Goal: Task Accomplishment & Management: Manage account settings

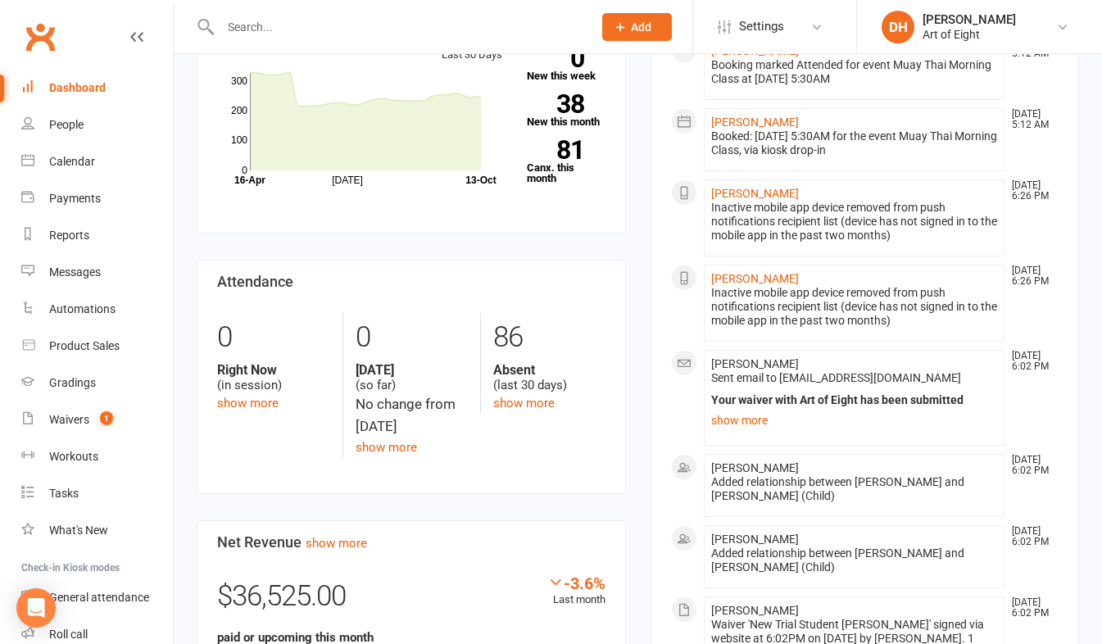
scroll to position [574, 0]
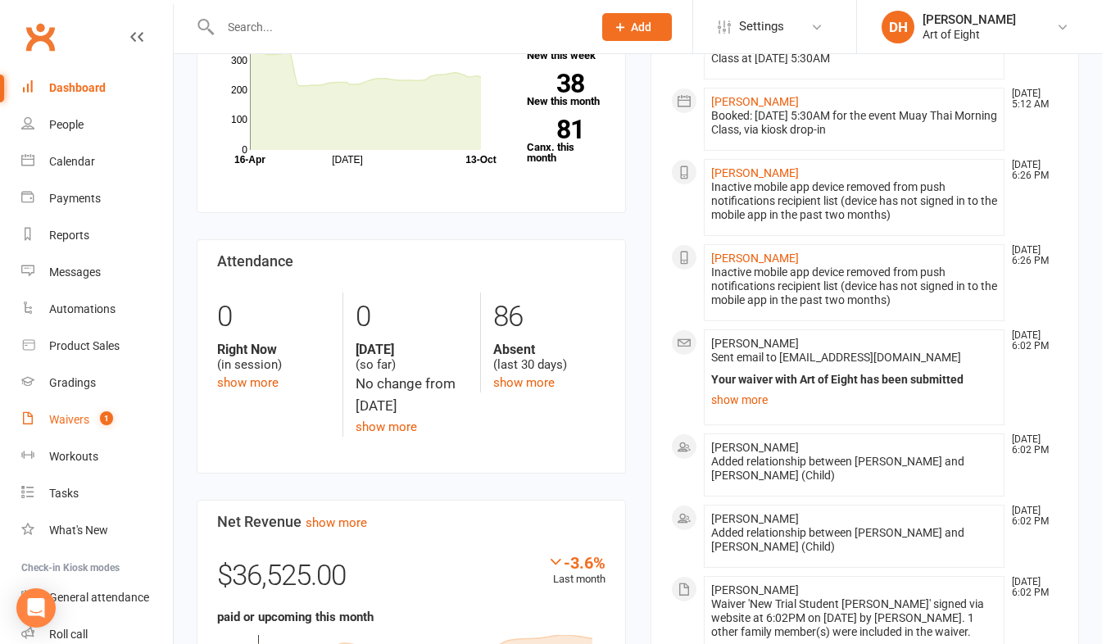
click at [55, 429] on link "Waivers 1" at bounding box center [97, 420] width 152 height 37
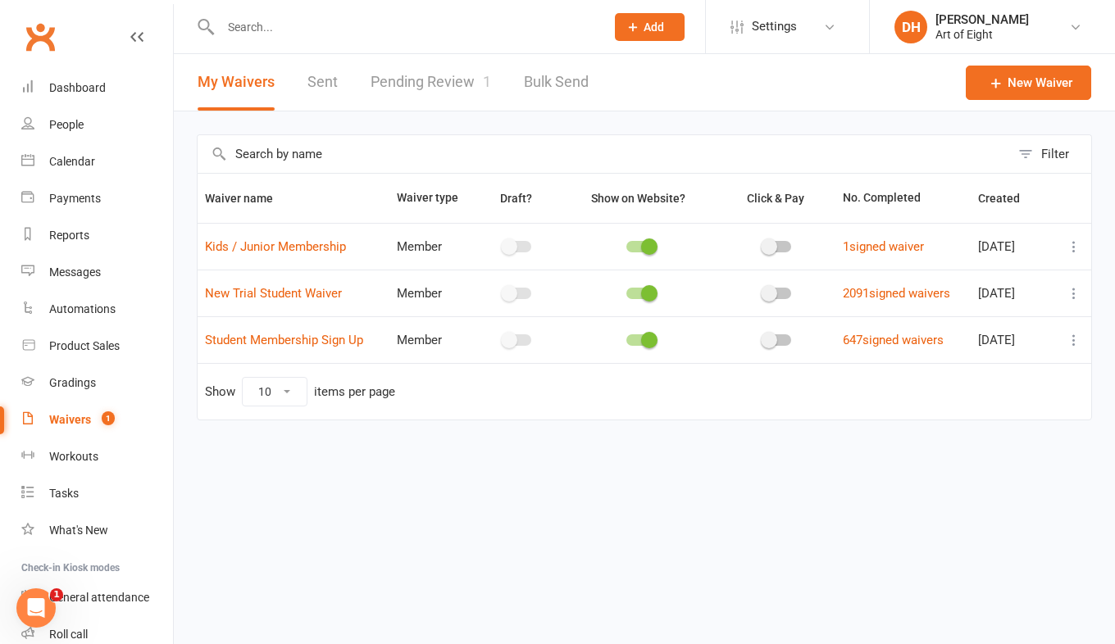
click at [402, 87] on link "Pending Review 1" at bounding box center [430, 82] width 120 height 57
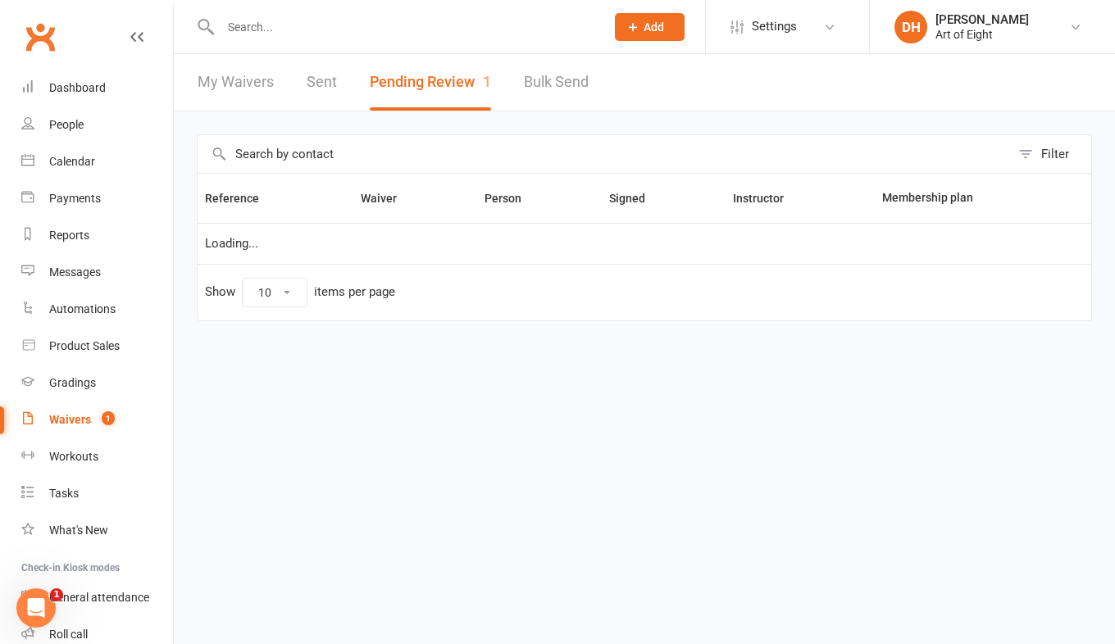
select select "50"
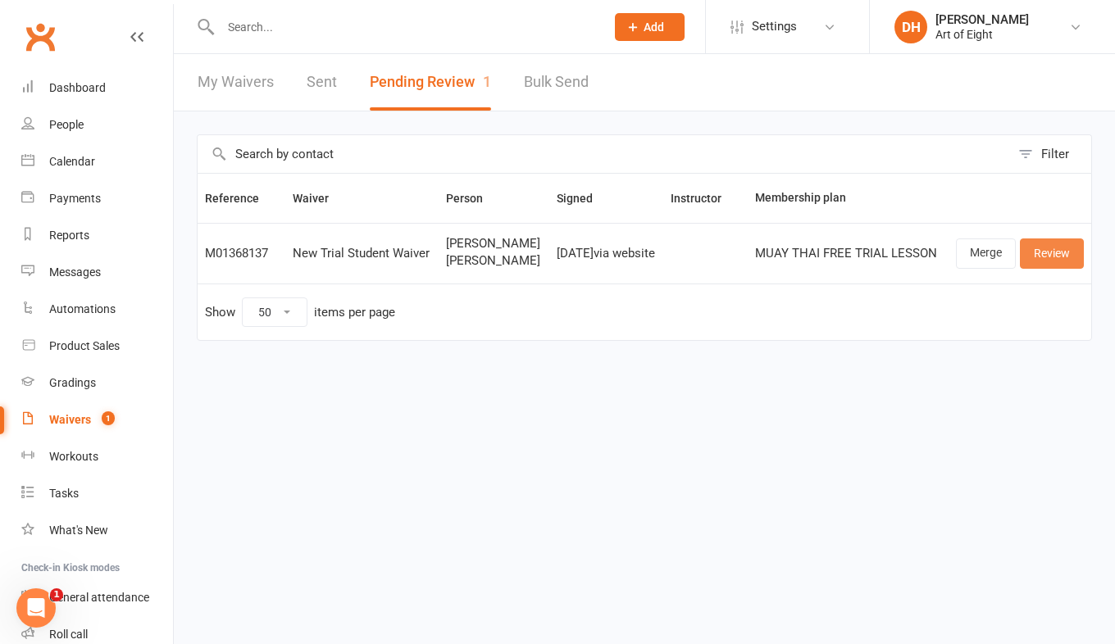
click at [1030, 260] on link "Review" at bounding box center [1052, 254] width 64 height 30
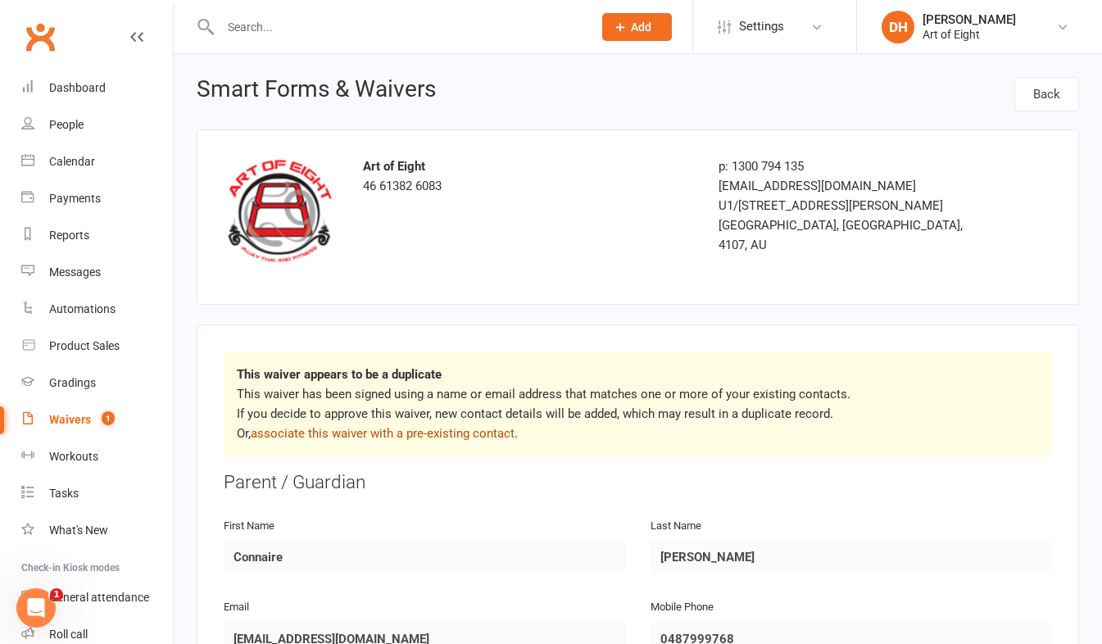
click at [430, 430] on link "associate this waiver with a pre-existing contact" at bounding box center [383, 433] width 264 height 15
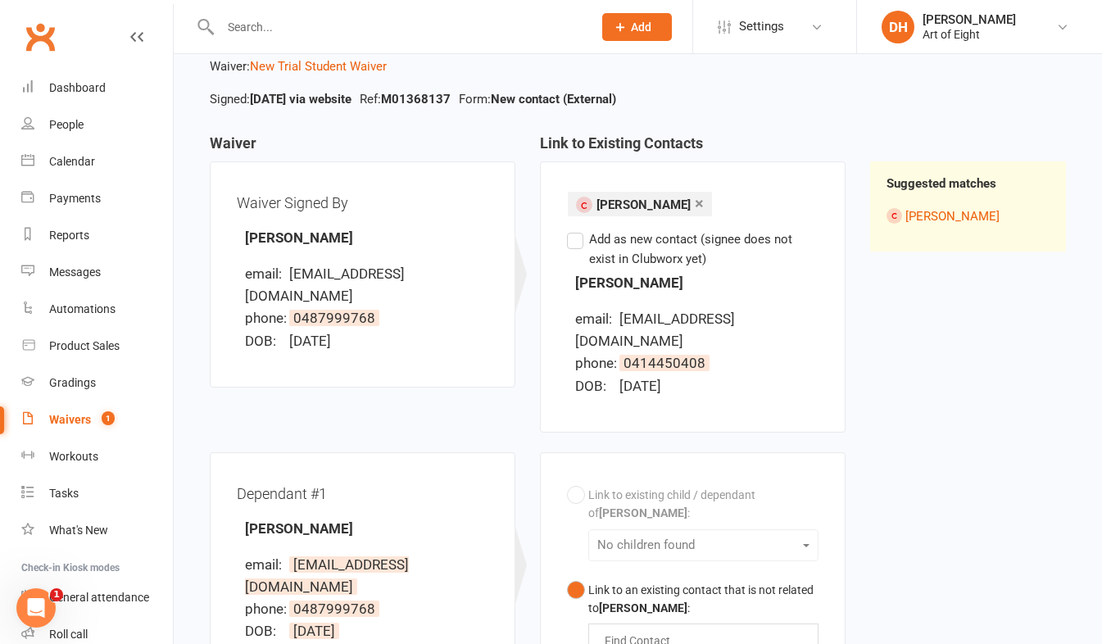
scroll to position [66, 0]
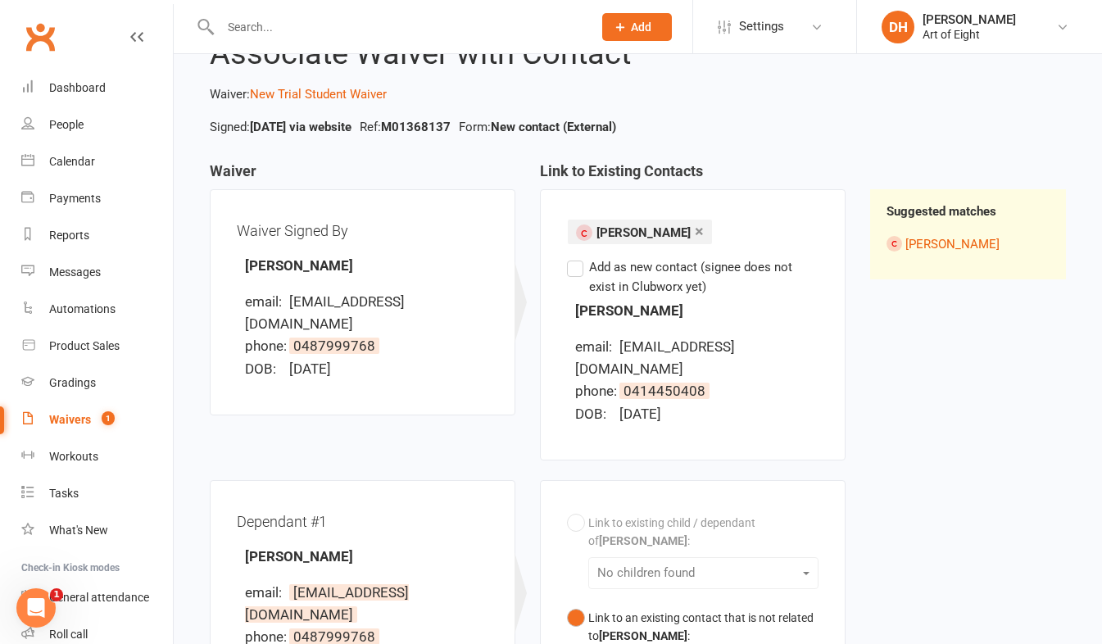
click at [567, 266] on label "Add as new contact (signee does not exist in Clubworx yet)" at bounding box center [693, 276] width 252 height 39
click at [567, 257] on input "Add as new contact (signee does not exist in Clubworx yet)" at bounding box center [572, 257] width 11 height 0
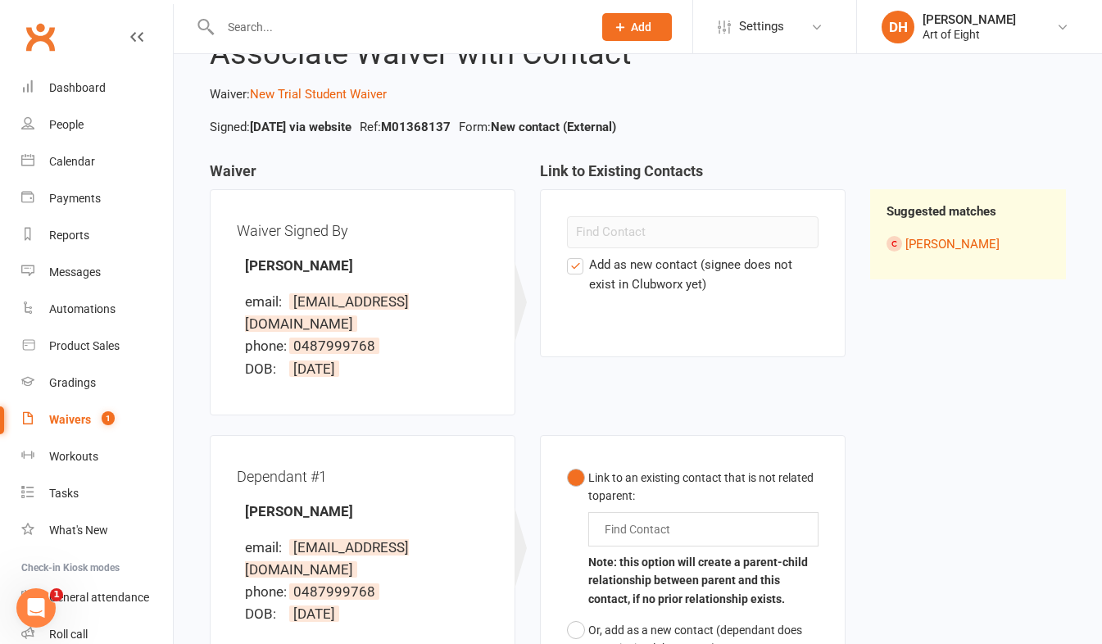
scroll to position [230, 0]
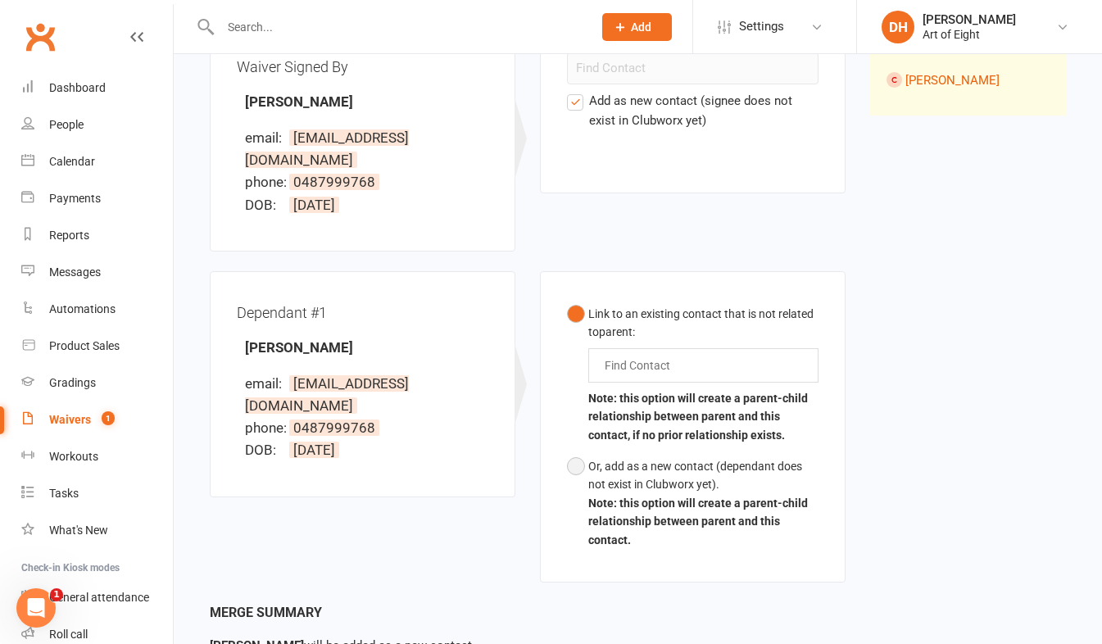
click at [575, 451] on button "Or, add as a new contact (dependant does not exist in Clubworx yet). Note: this…" at bounding box center [693, 503] width 252 height 105
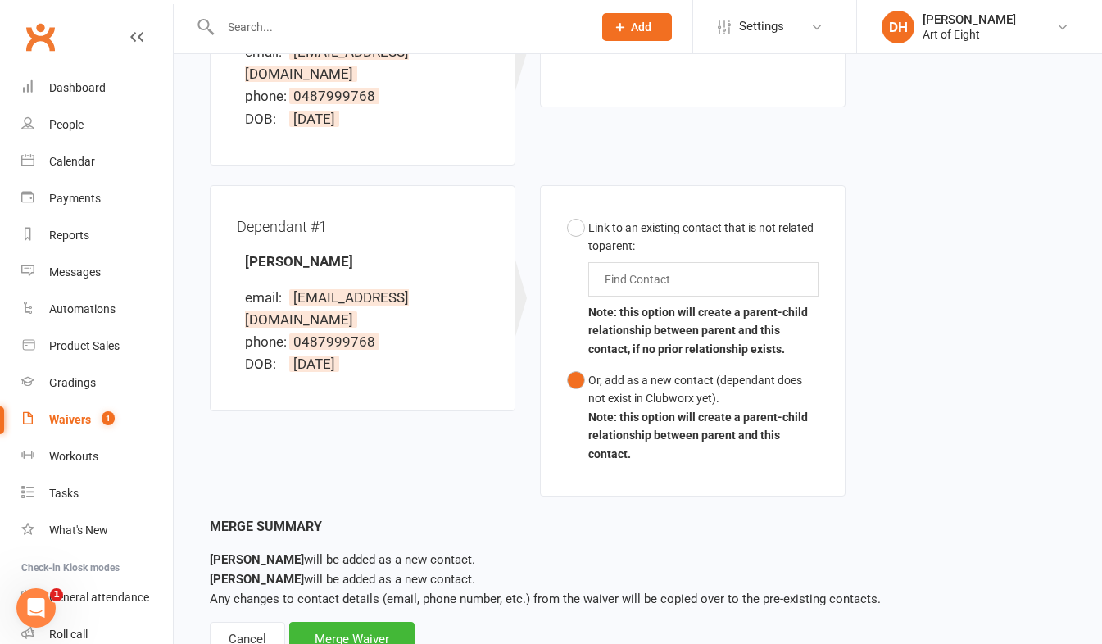
scroll to position [356, 0]
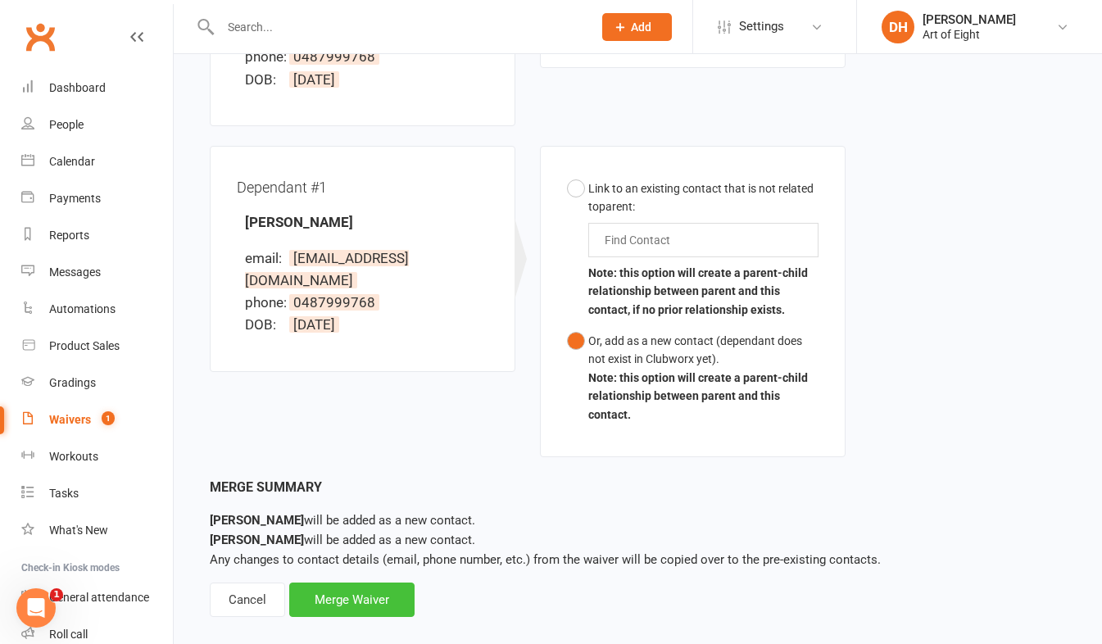
click at [334, 583] on div "Merge Waiver" at bounding box center [351, 600] width 125 height 34
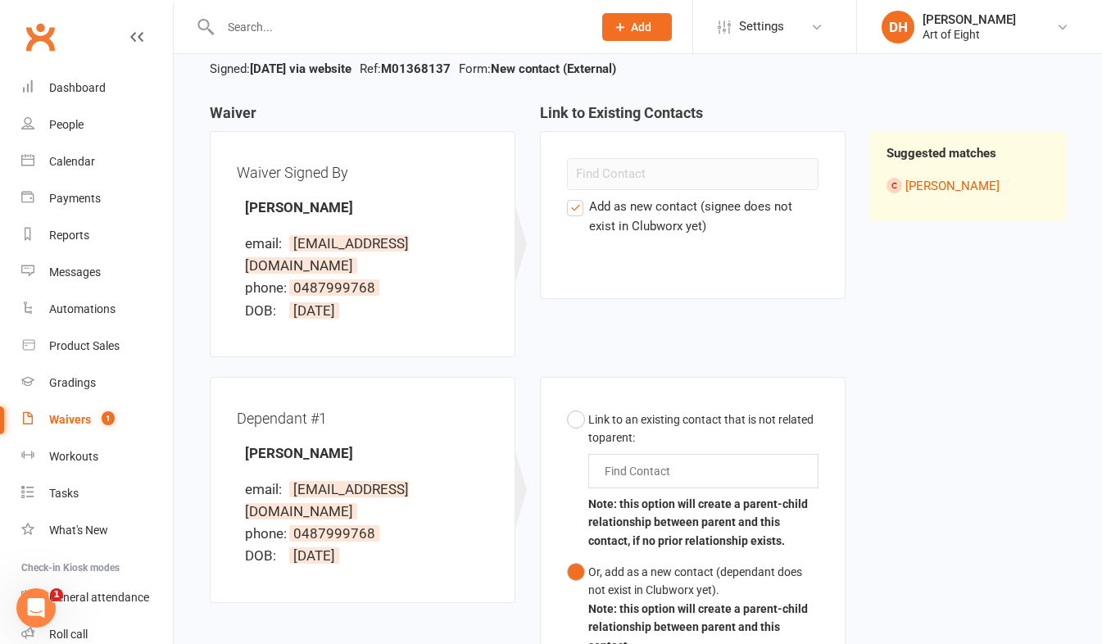
scroll to position [110, 0]
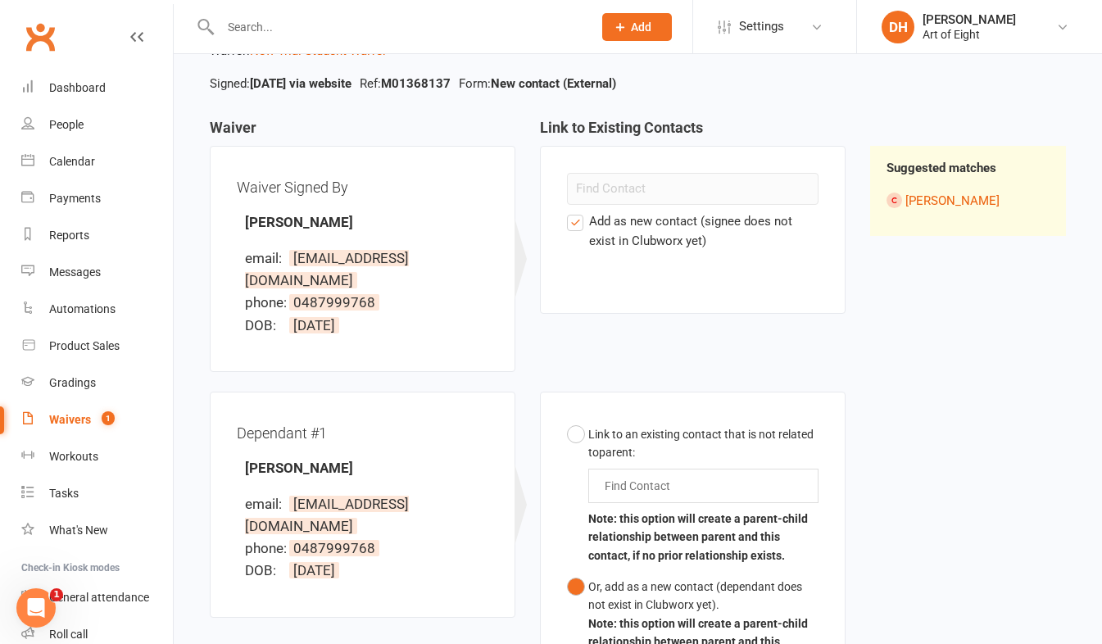
click at [580, 222] on label "Add as new contact (signee does not exist in Clubworx yet)" at bounding box center [693, 230] width 252 height 39
click at [578, 211] on input "Add as new contact (signee does not exist in Clubworx yet)" at bounding box center [572, 211] width 11 height 0
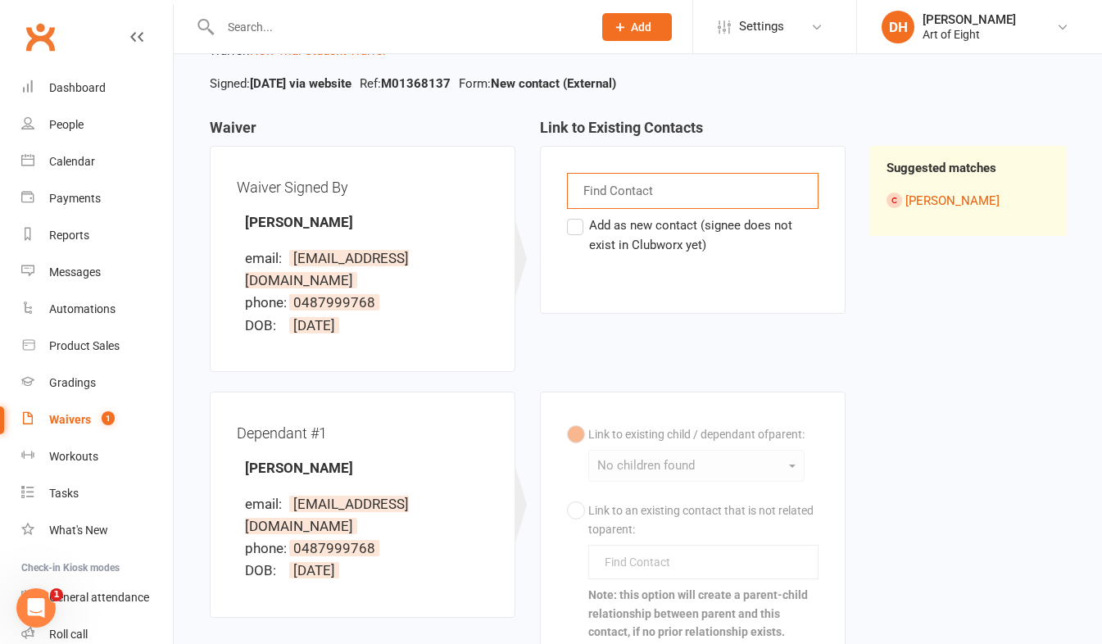
click at [614, 185] on input "text" at bounding box center [620, 190] width 76 height 21
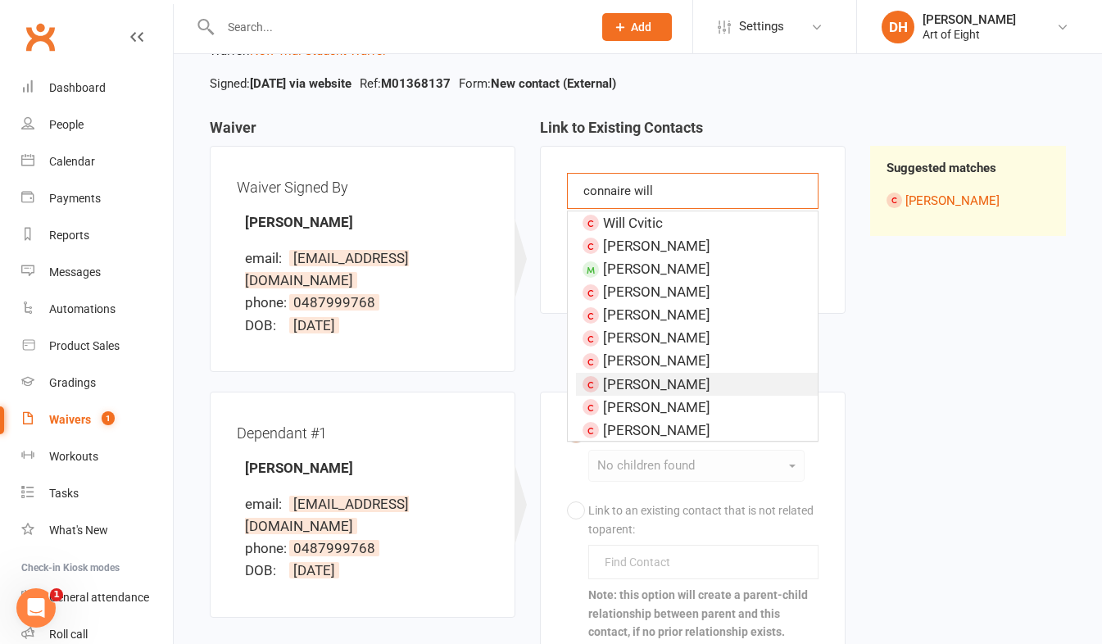
type input "connaire will"
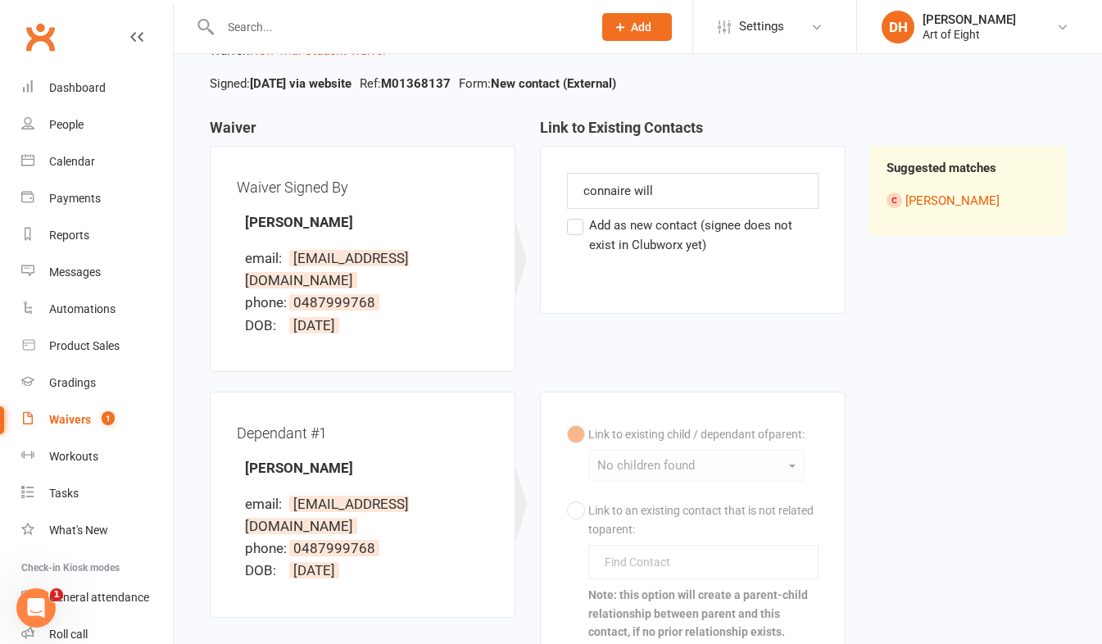
click at [957, 368] on div "Waiver Waiver Signed By Connaire Williams email: ckevin97@outlook.com phone: 04…" at bounding box center [638, 460] width 881 height 680
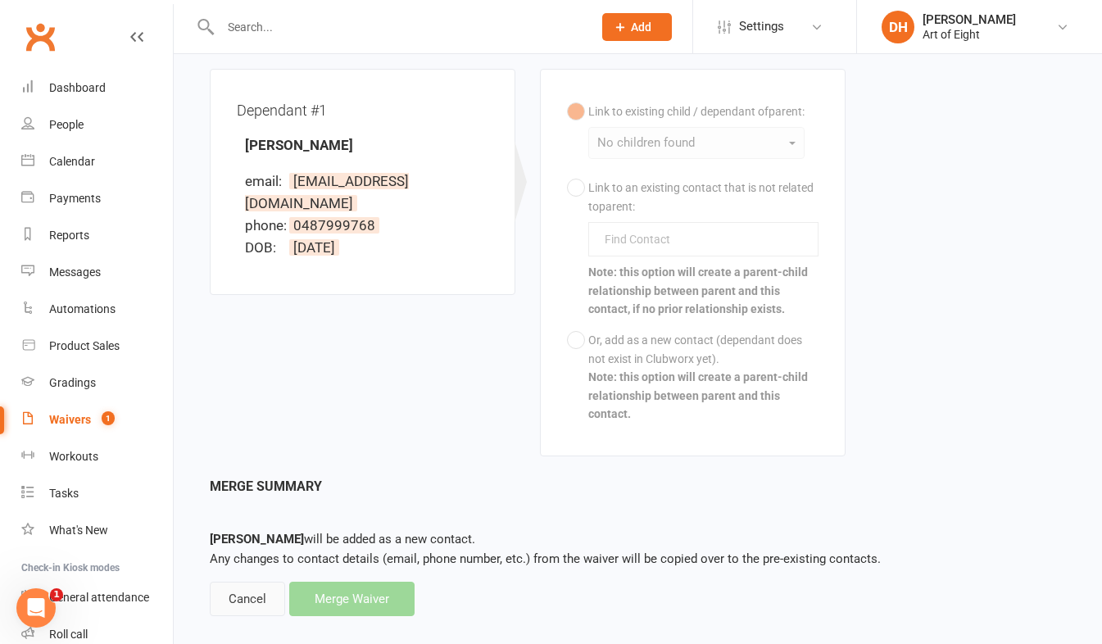
click at [243, 582] on div "Cancel" at bounding box center [247, 599] width 75 height 34
select select "50"
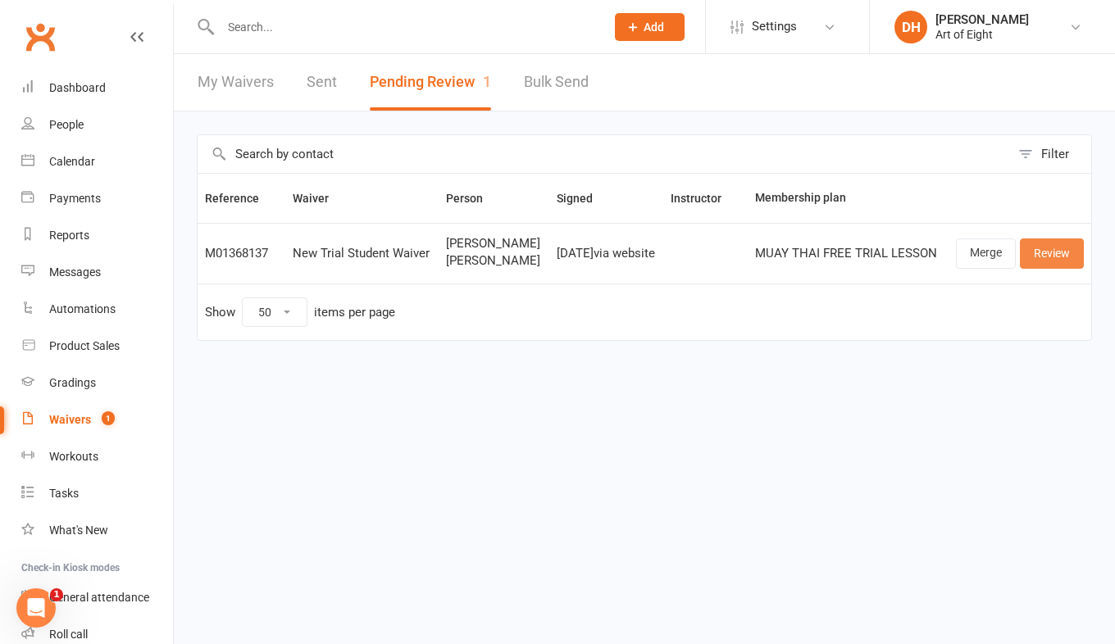
drag, startPoint x: 1046, startPoint y: 269, endPoint x: 1010, endPoint y: 281, distance: 38.1
click at [1046, 268] on link "Review" at bounding box center [1052, 254] width 64 height 30
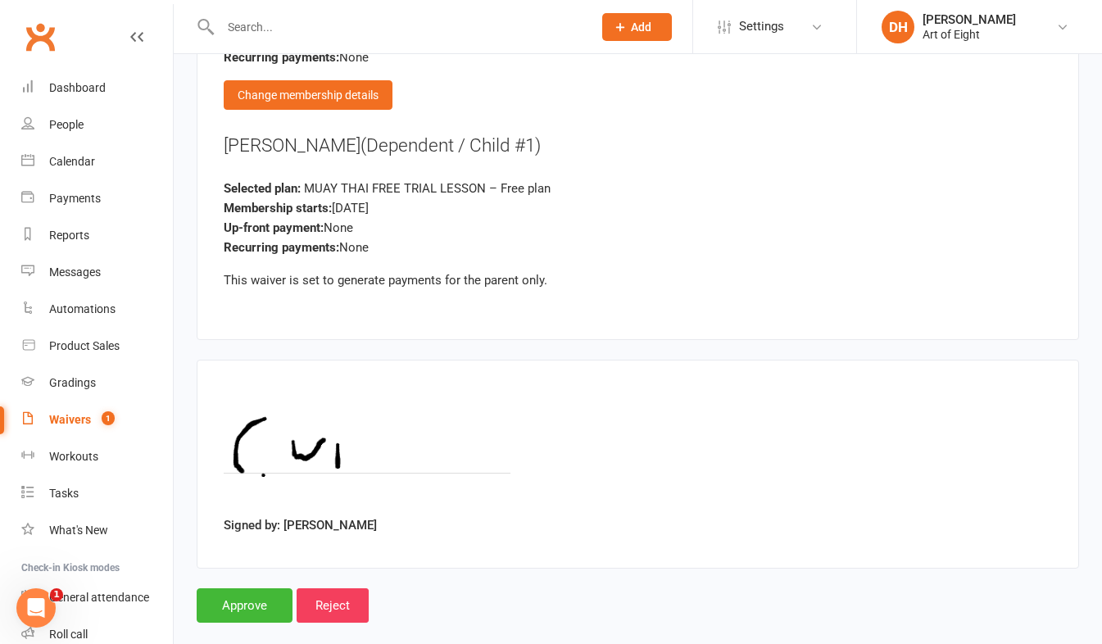
scroll to position [3641, 0]
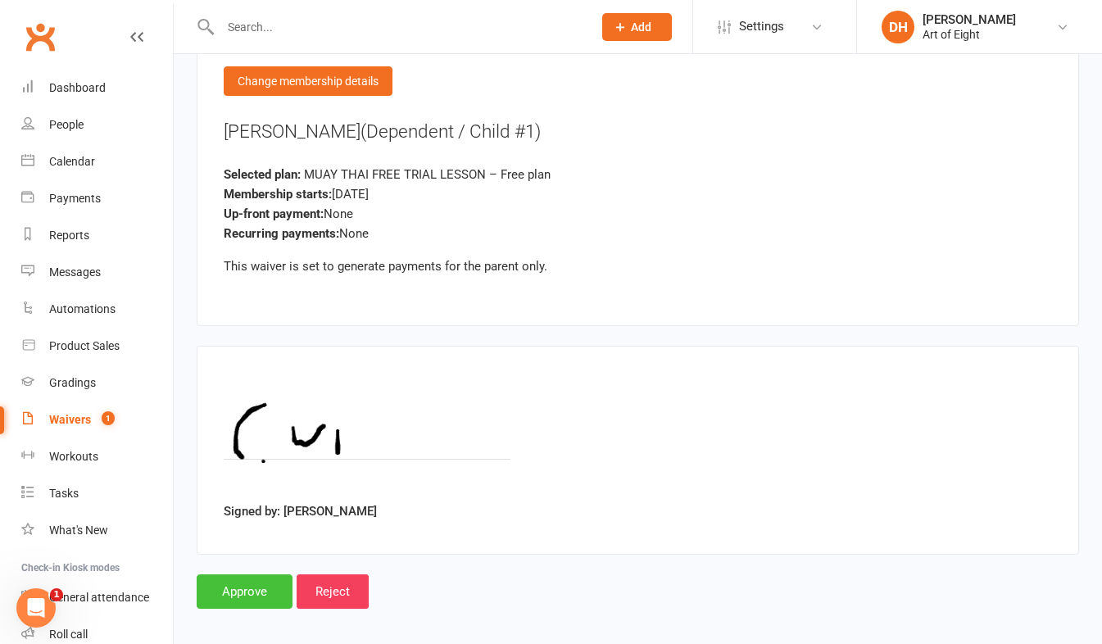
click at [257, 575] on input "Approve" at bounding box center [245, 592] width 96 height 34
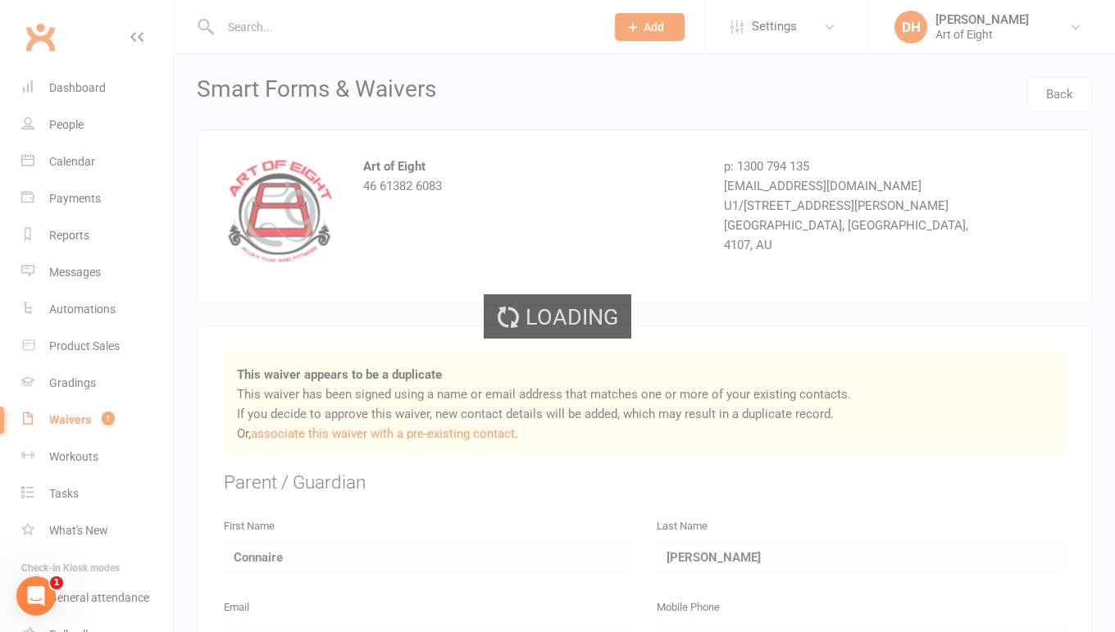
select select "50"
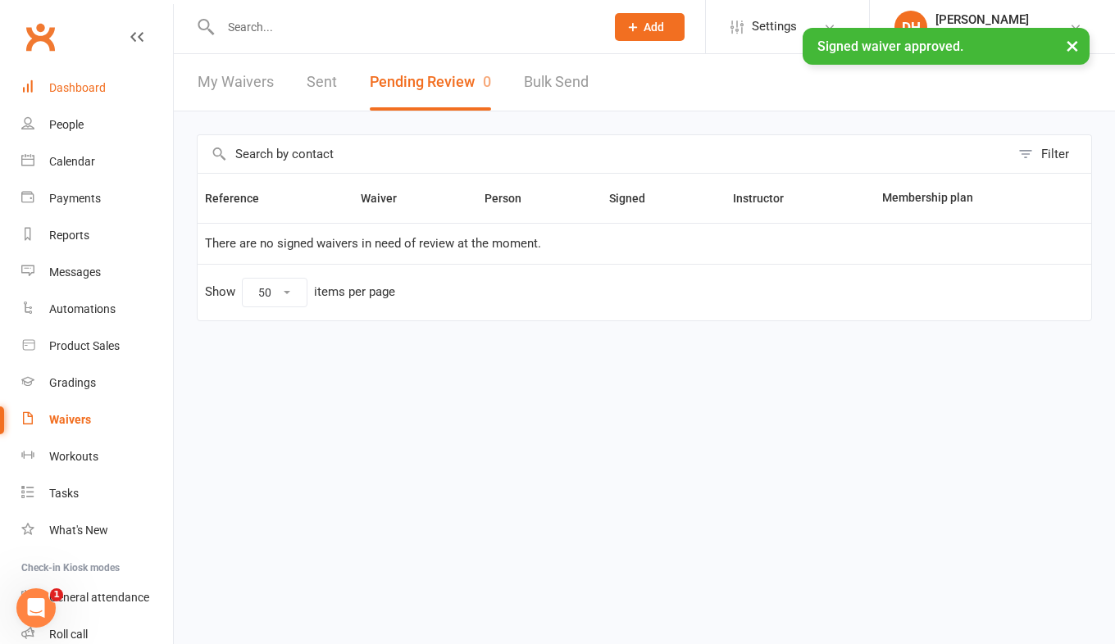
click at [65, 84] on div "Dashboard" at bounding box center [77, 87] width 57 height 13
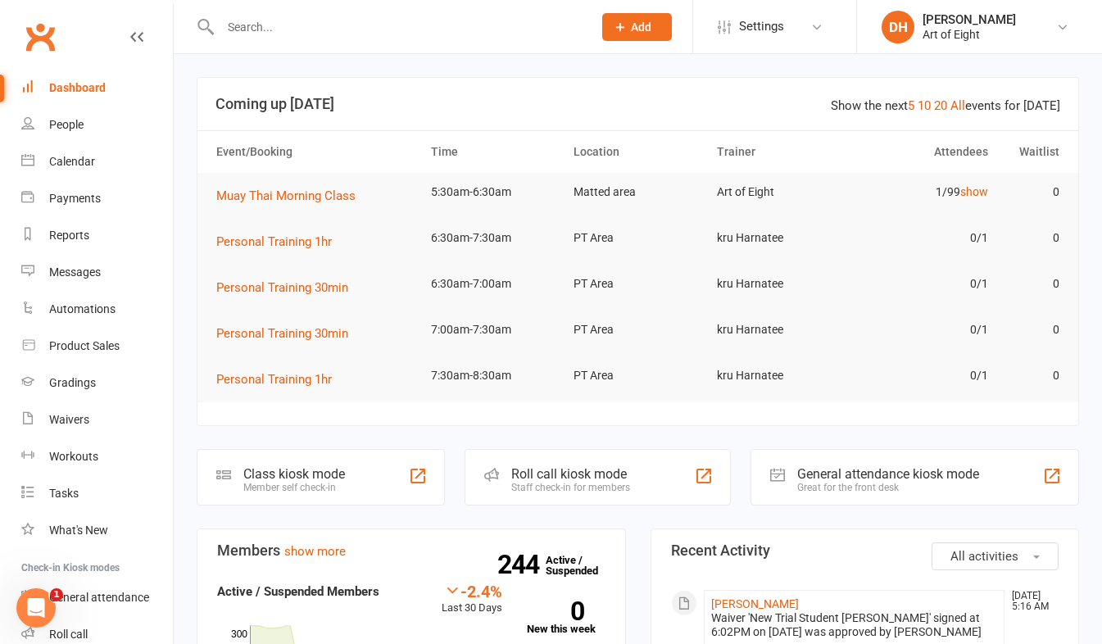
click at [293, 27] on input "text" at bounding box center [399, 27] width 366 height 23
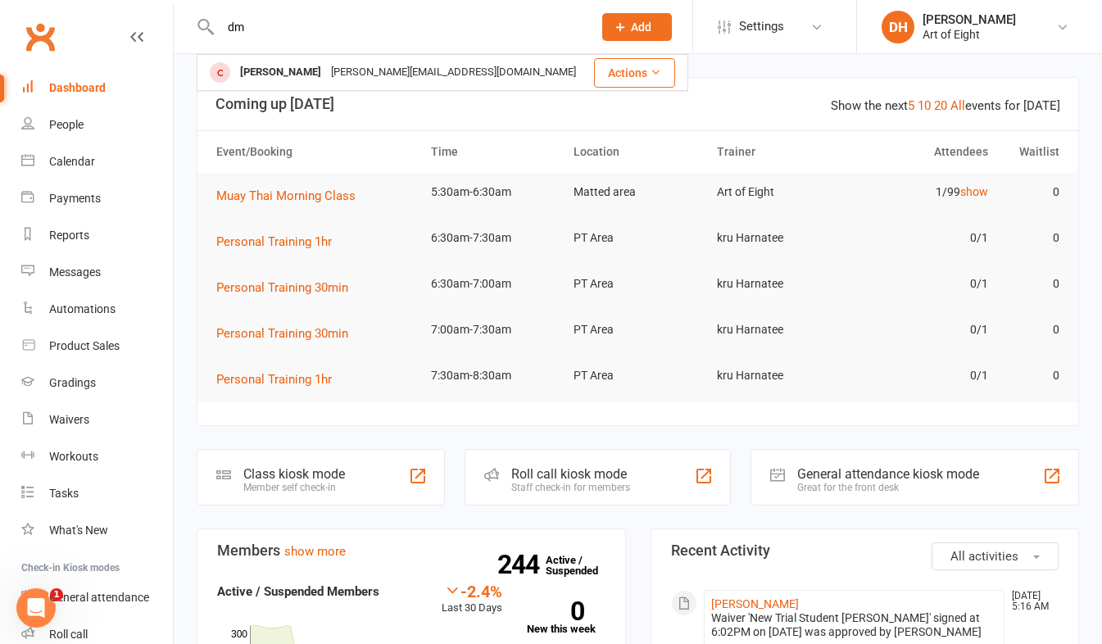
type input "d"
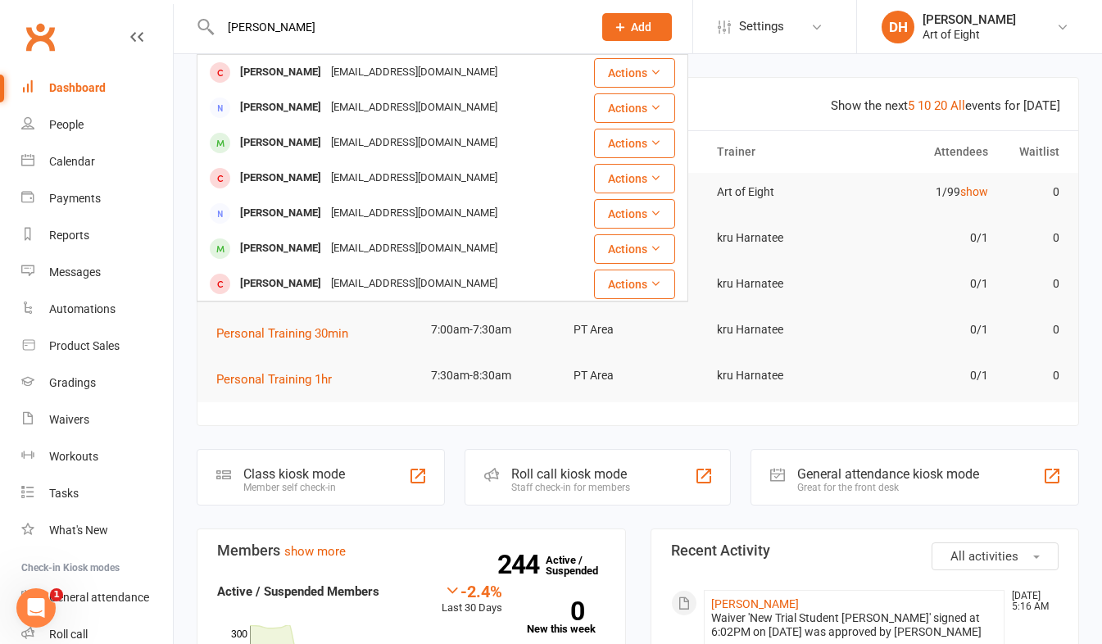
type input "michael"
click at [480, 409] on section "Show the next 5 10 20 All events for today Coming up Today Event/Booking Time L…" at bounding box center [638, 251] width 883 height 349
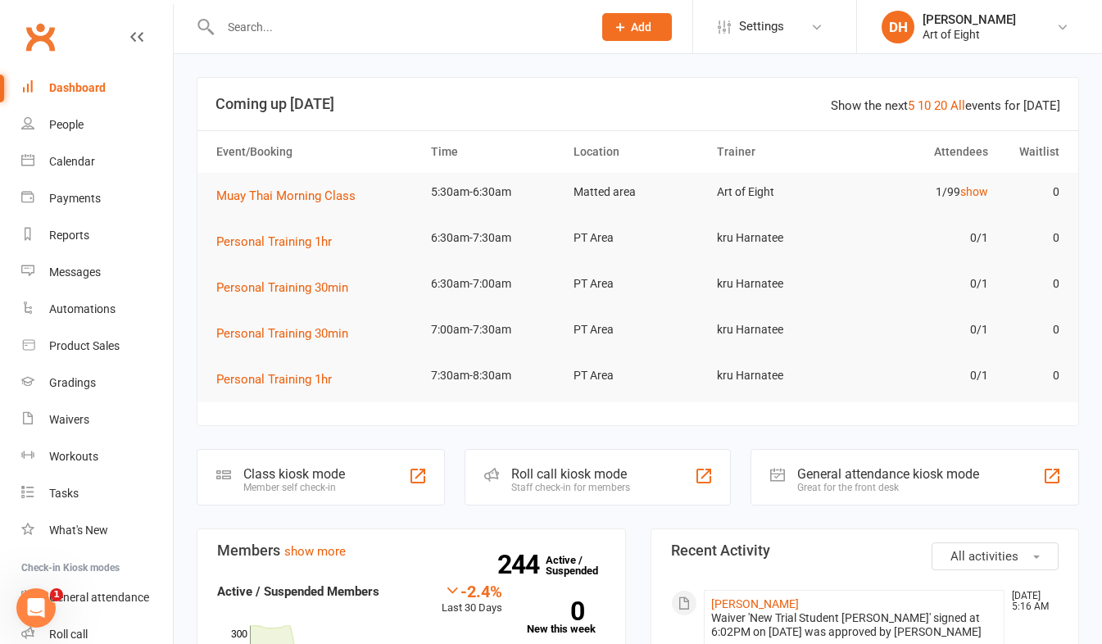
click at [558, 466] on div "Roll call kiosk mode Staff check-in for members" at bounding box center [598, 477] width 266 height 57
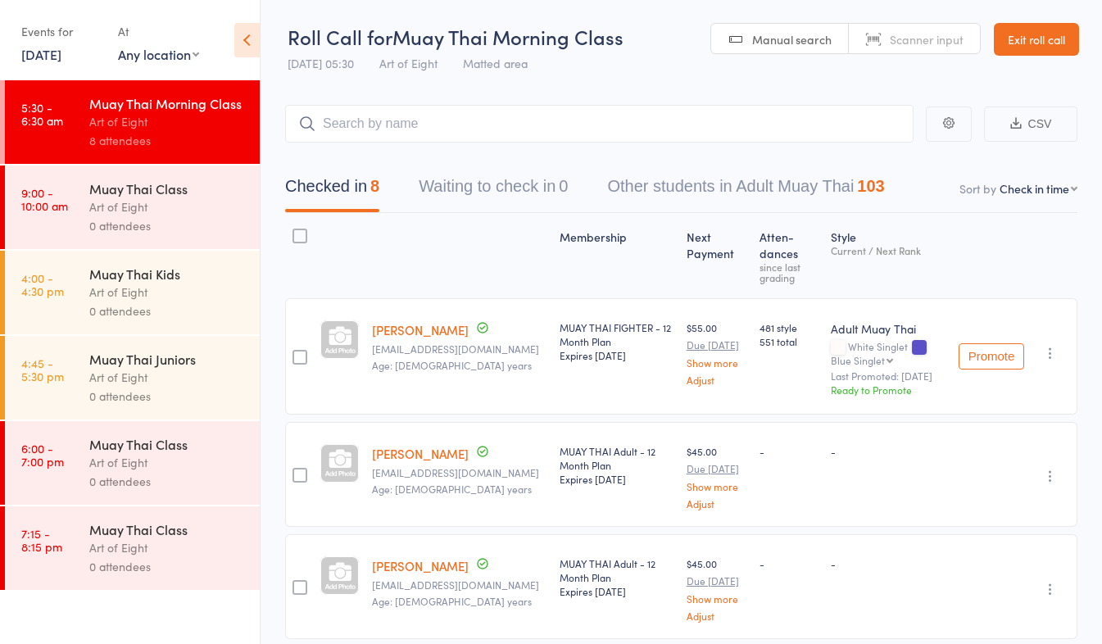
click at [1020, 35] on link "Exit roll call" at bounding box center [1036, 39] width 85 height 33
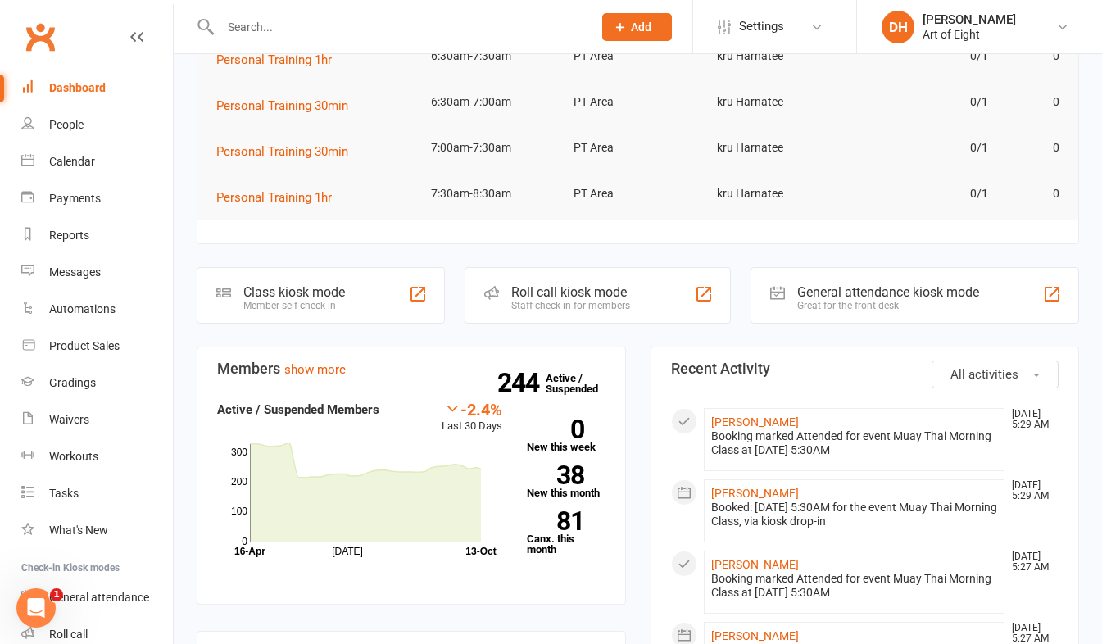
scroll to position [52, 0]
